Goal: Task Accomplishment & Management: Use online tool/utility

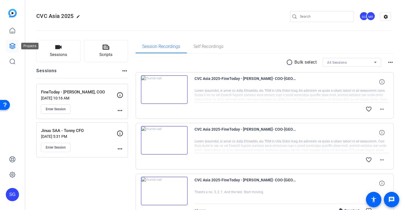
click at [12, 46] on icon at bounding box center [12, 46] width 7 height 7
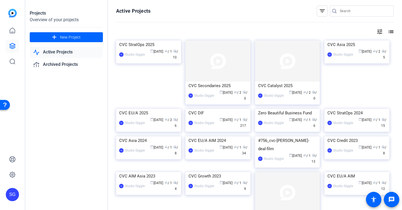
click at [87, 91] on div "Projects Overview of your projects add New Project Active Projects Archived Pro…" at bounding box center [66, 105] width 82 height 210
click at [159, 49] on div "CVC StratOps 2025" at bounding box center [148, 44] width 59 height 8
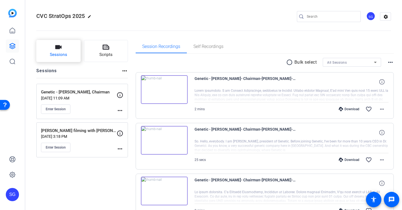
click at [74, 57] on button "Sessions" at bounding box center [58, 51] width 44 height 22
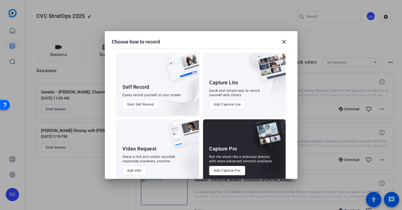
click at [227, 172] on button "Add Capture Pro" at bounding box center [227, 170] width 36 height 9
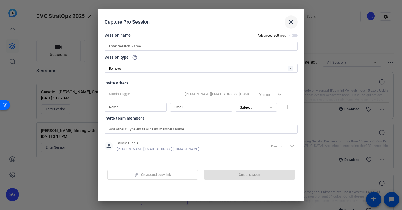
click at [293, 25] on mat-icon "close" at bounding box center [291, 22] width 7 height 7
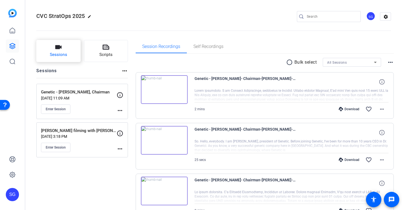
click at [62, 55] on span "Sessions" at bounding box center [58, 54] width 17 height 6
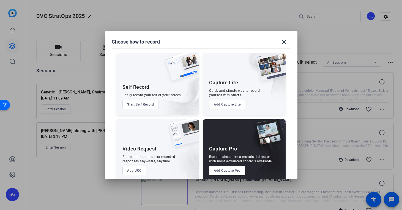
click at [232, 172] on button "Add Capture Pro" at bounding box center [227, 170] width 36 height 9
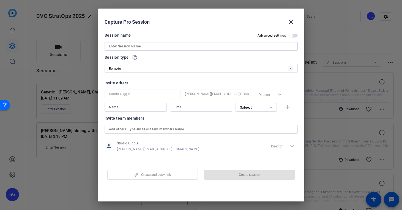
click at [215, 47] on input at bounding box center [201, 46] width 184 height 7
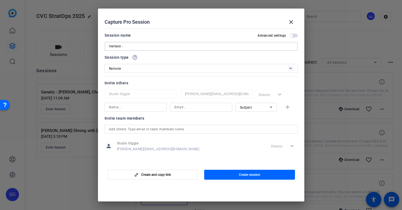
paste input "[PERSON_NAME] - CEO"
type input "Veritext - [PERSON_NAME] - CEO"
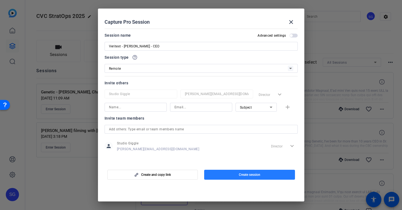
click at [244, 173] on span "Create session" at bounding box center [249, 174] width 21 height 4
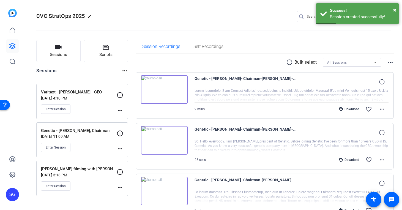
click at [121, 109] on mat-icon "more_horiz" at bounding box center [120, 110] width 7 height 7
click at [125, 117] on span "Edit Session" at bounding box center [133, 118] width 25 height 7
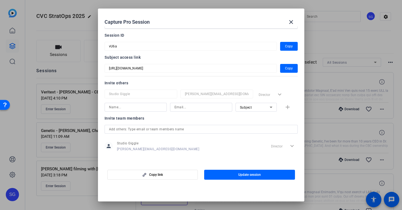
scroll to position [21, 0]
click at [211, 50] on mat-form-field "vU6a" at bounding box center [190, 47] width 172 height 9
click at [281, 45] on span "button" at bounding box center [289, 46] width 18 height 13
